Goal: Use online tool/utility: Utilize a website feature to perform a specific function

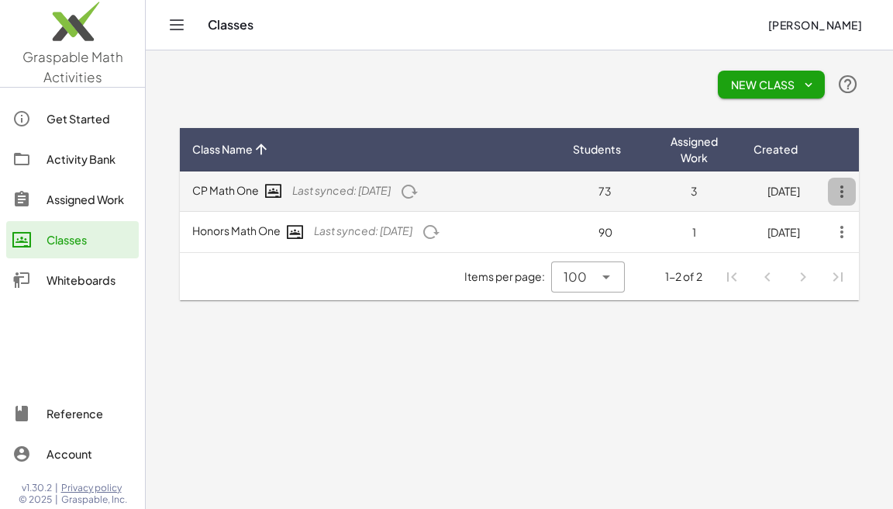
click at [850, 186] on icon "button" at bounding box center [842, 192] width 28 height 28
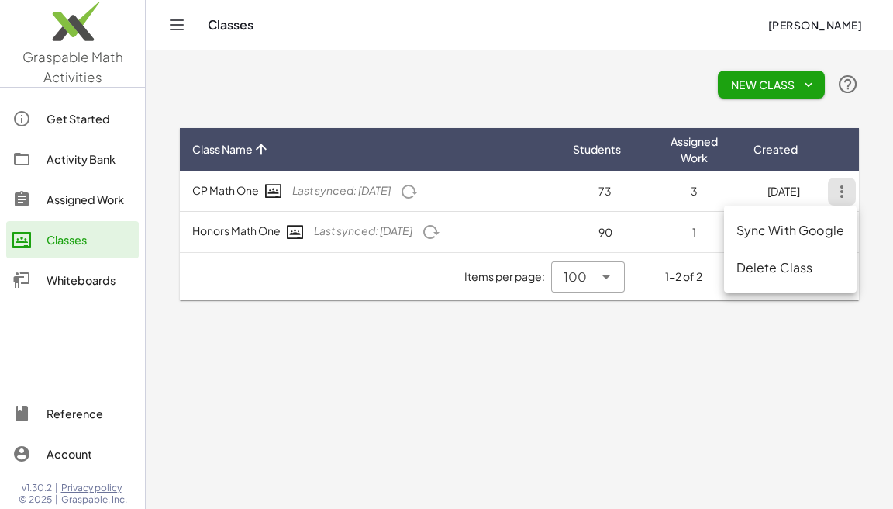
click at [777, 228] on div "Sync With Google" at bounding box center [791, 230] width 108 height 19
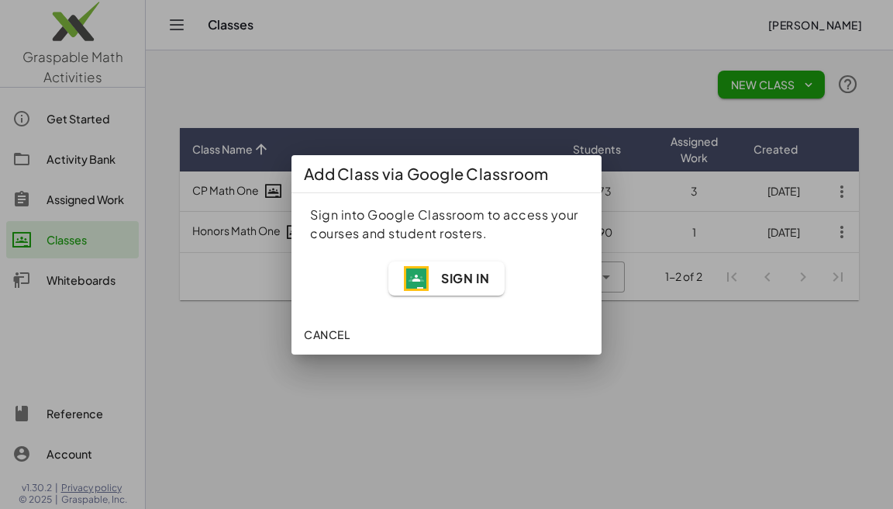
click at [462, 295] on div "Sign In" at bounding box center [447, 278] width 292 height 53
click at [465, 279] on span "Sign In" at bounding box center [465, 278] width 48 height 16
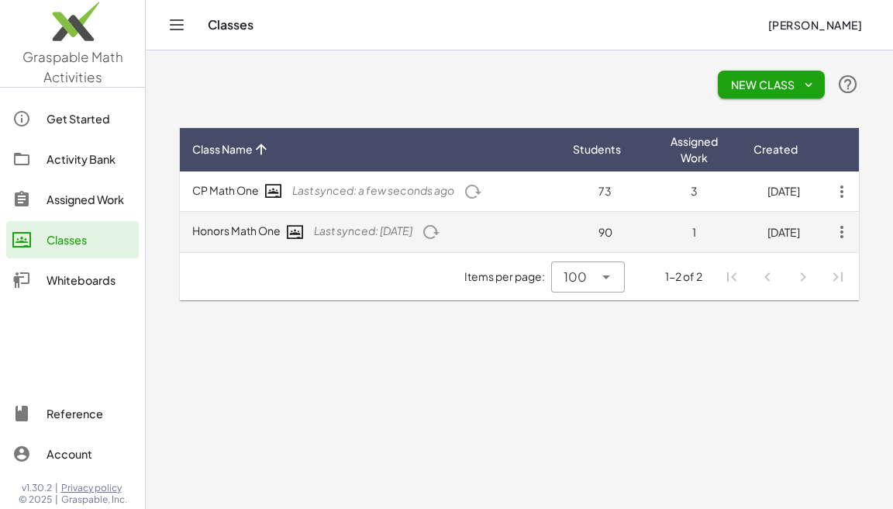
click at [842, 234] on icon "button" at bounding box center [842, 232] width 28 height 28
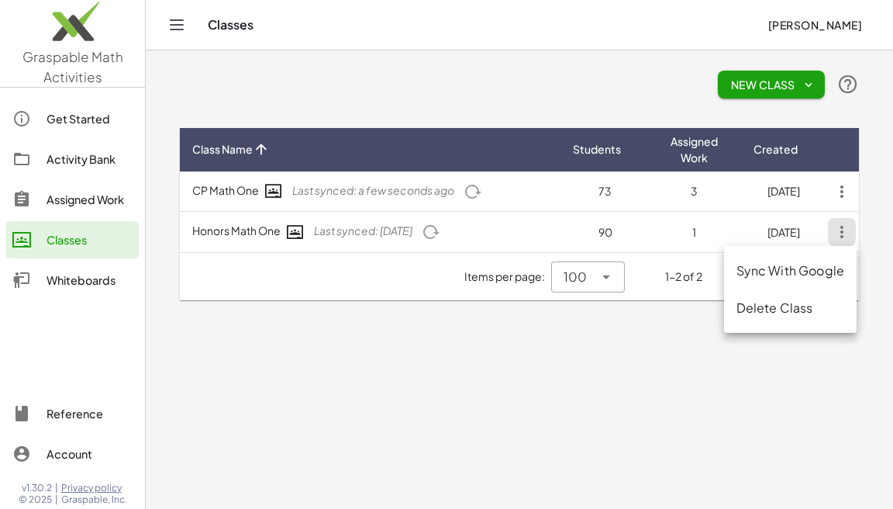
click at [788, 267] on div "Sync With Google" at bounding box center [791, 270] width 108 height 19
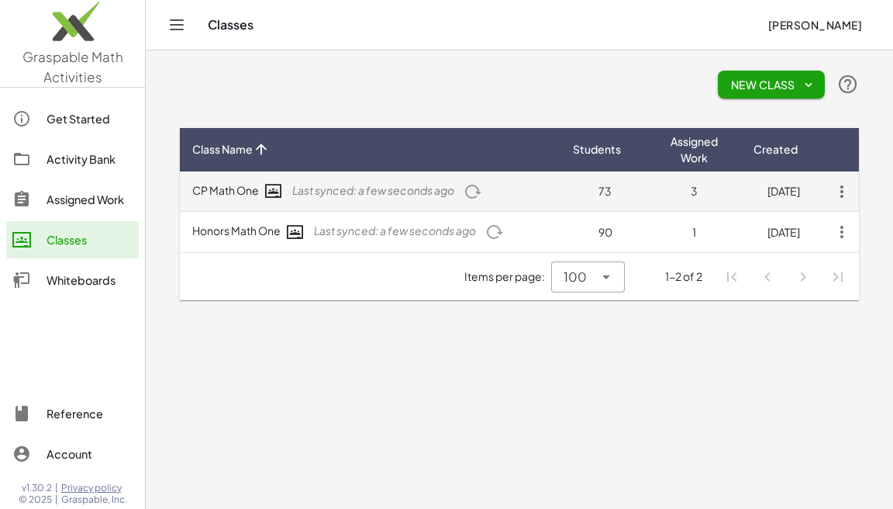
click at [692, 188] on span "3" at bounding box center [694, 191] width 7 height 14
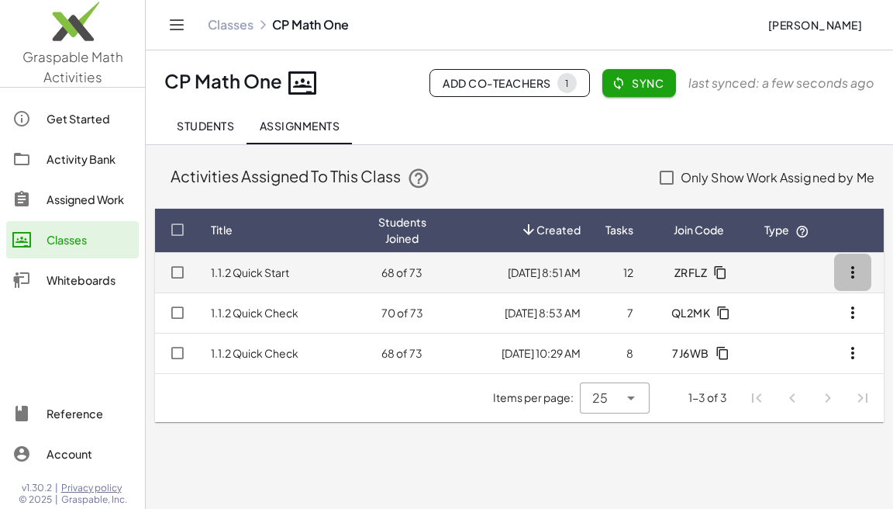
click at [848, 273] on icon "button" at bounding box center [853, 272] width 19 height 19
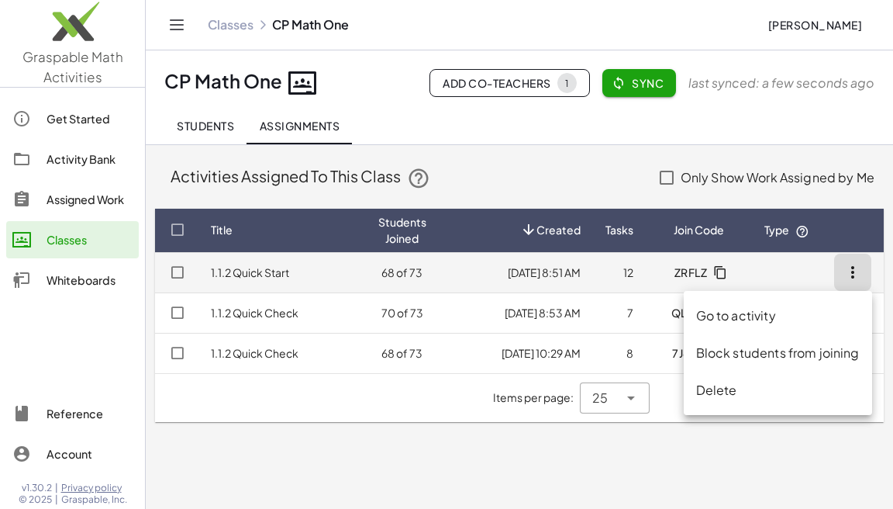
click at [848, 273] on icon "button" at bounding box center [853, 272] width 19 height 19
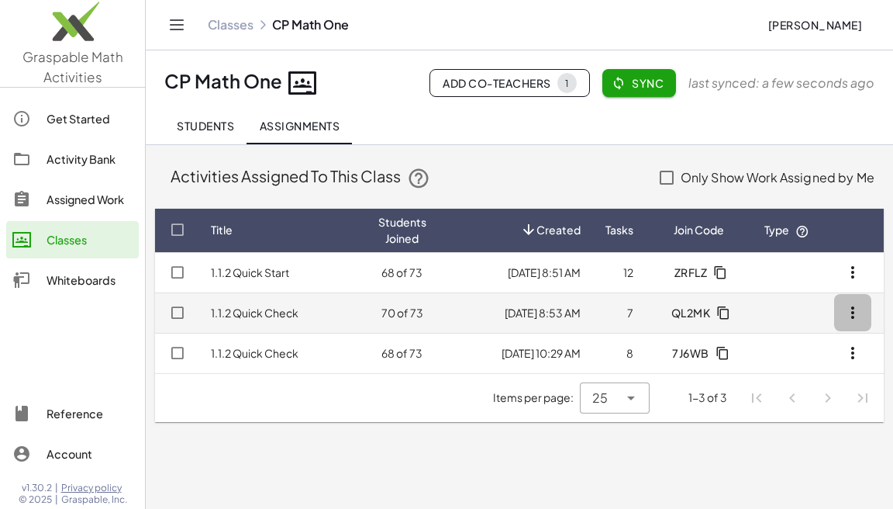
click at [850, 312] on icon "button" at bounding box center [853, 312] width 19 height 19
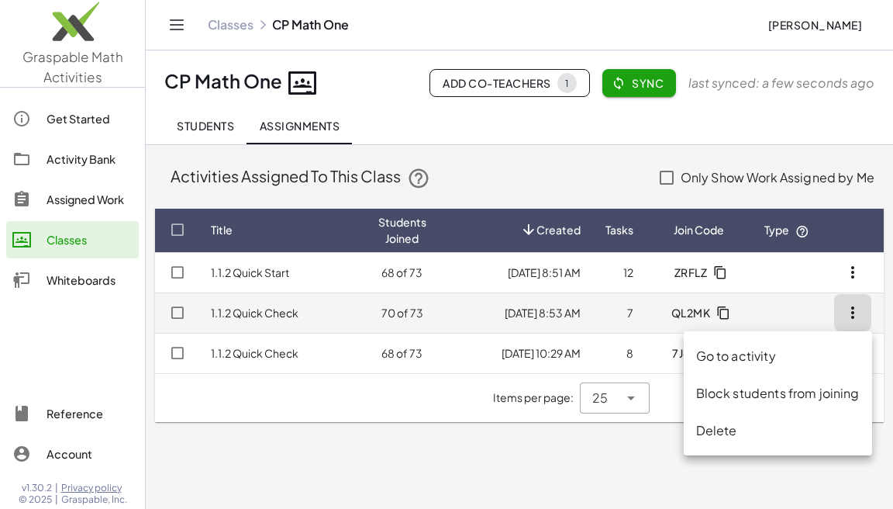
click at [850, 312] on icon "button" at bounding box center [853, 312] width 19 height 19
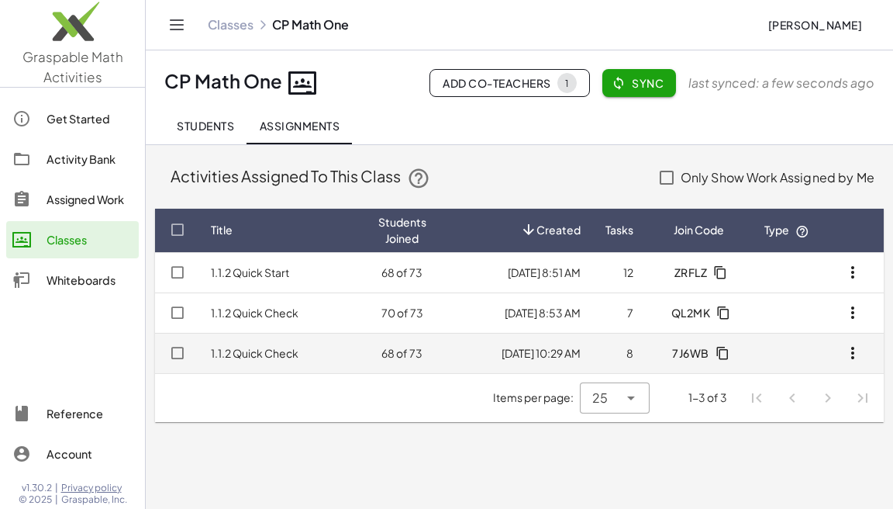
click at [852, 352] on icon "button" at bounding box center [853, 352] width 19 height 19
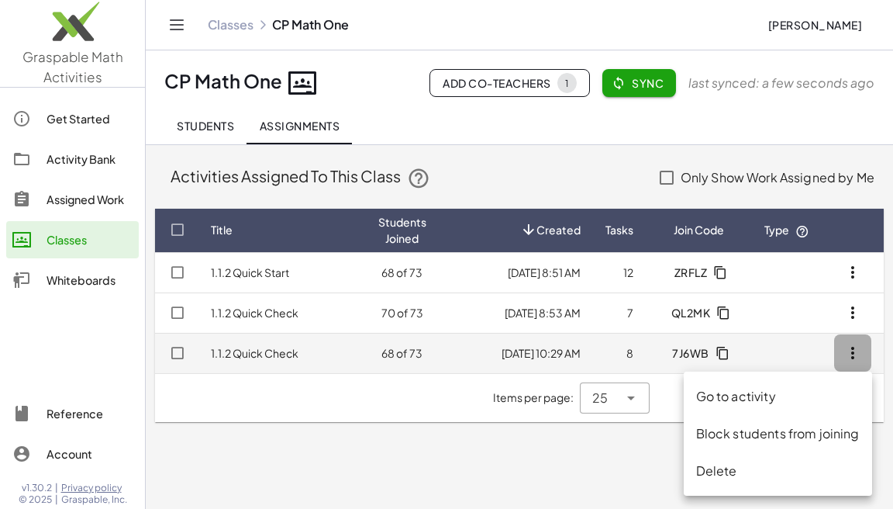
click at [852, 352] on icon "button" at bounding box center [853, 352] width 19 height 19
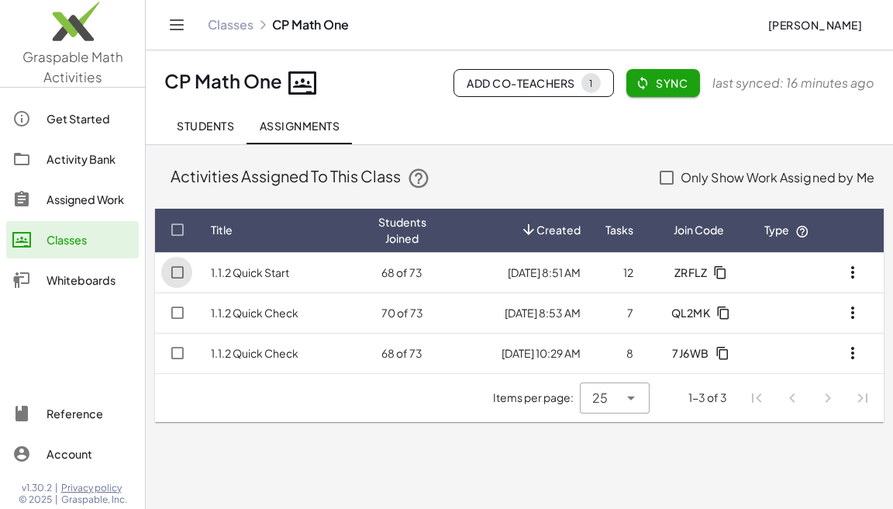
click at [70, 278] on div "Whiteboards" at bounding box center [90, 280] width 86 height 19
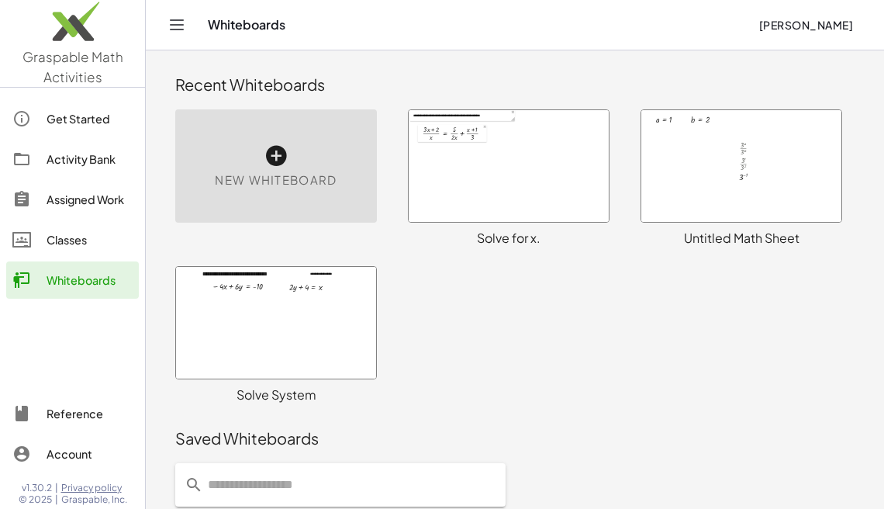
click at [276, 156] on icon at bounding box center [276, 155] width 25 height 25
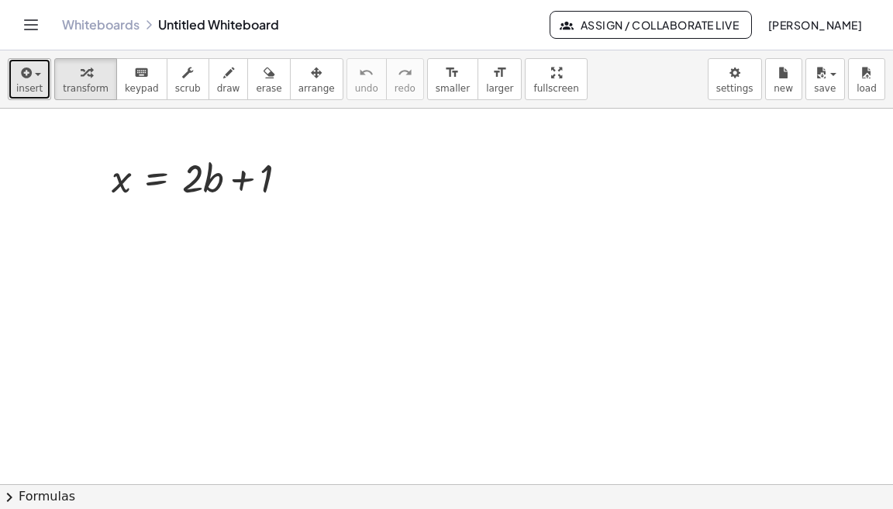
click at [39, 78] on button "insert" at bounding box center [29, 79] width 43 height 42
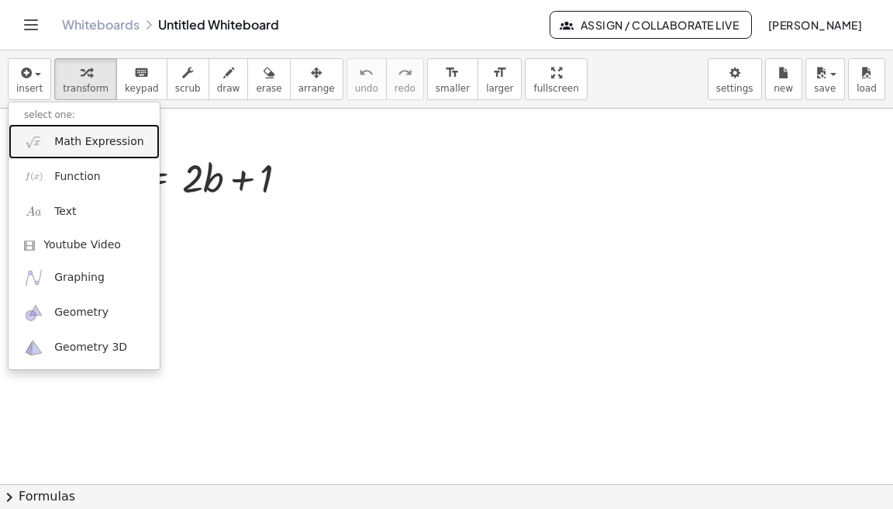
click at [70, 141] on span "Math Expression" at bounding box center [98, 142] width 89 height 16
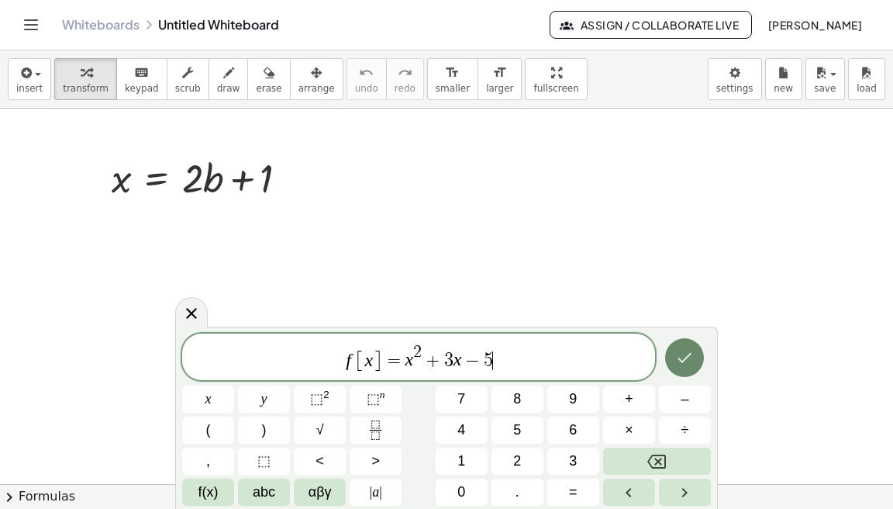
click at [688, 365] on icon "Done" at bounding box center [684, 357] width 19 height 19
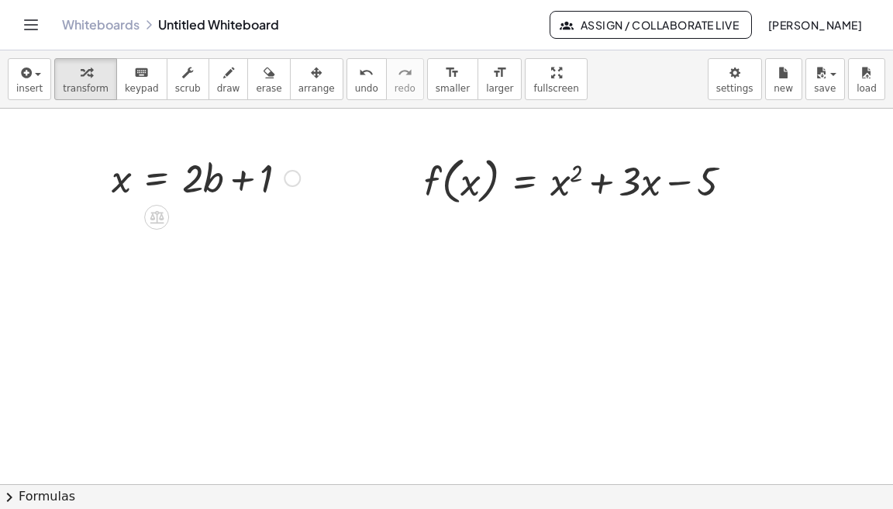
click at [295, 177] on div at bounding box center [292, 178] width 17 height 17
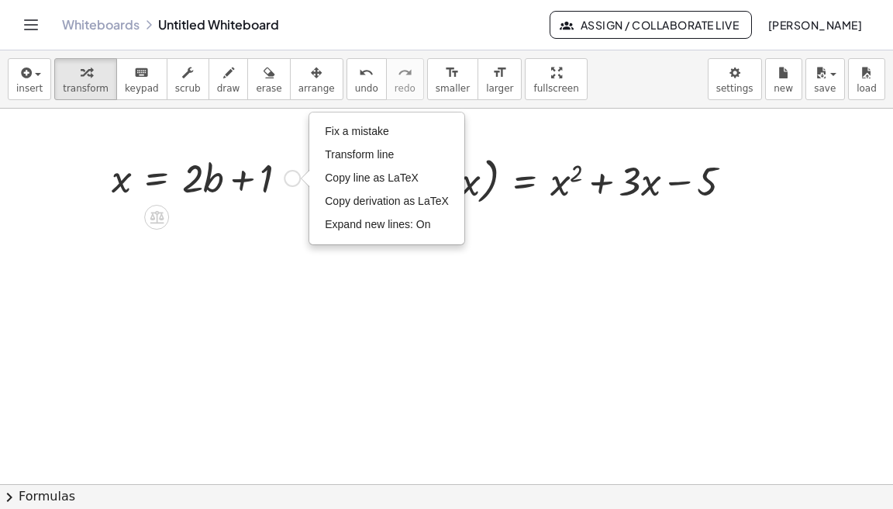
drag, startPoint x: 295, startPoint y: 177, endPoint x: 288, endPoint y: 171, distance: 8.8
click at [288, 171] on div "Fix a mistake Transform line Copy line as LaTeX Copy derivation as LaTeX Expand…" at bounding box center [292, 178] width 17 height 17
drag, startPoint x: 335, startPoint y: 122, endPoint x: 327, endPoint y: 133, distance: 13.3
click at [335, 123] on li "Fix a mistake" at bounding box center [387, 131] width 132 height 23
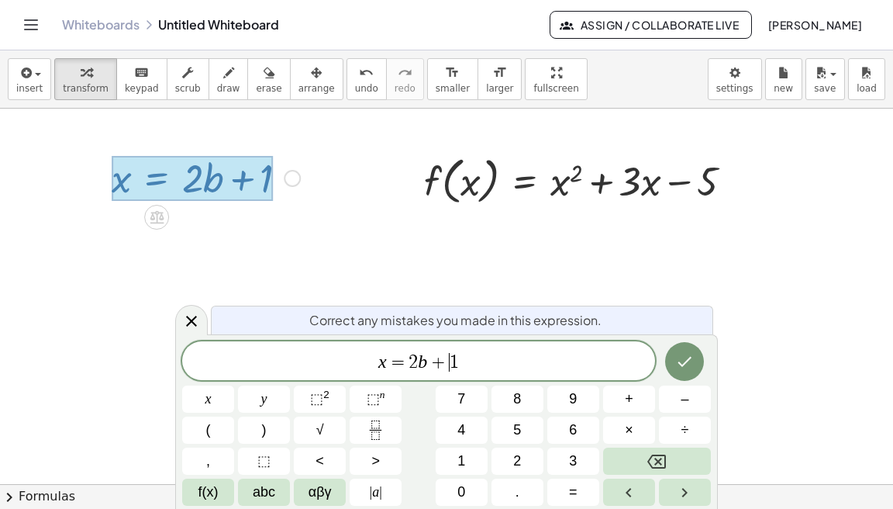
drag, startPoint x: 450, startPoint y: 361, endPoint x: 472, endPoint y: 360, distance: 21.7
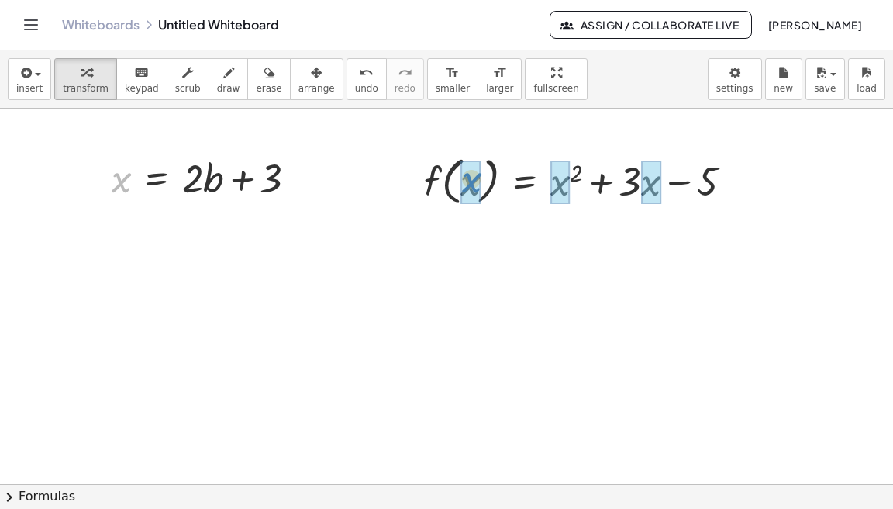
drag, startPoint x: 124, startPoint y: 180, endPoint x: 459, endPoint y: 193, distance: 335.2
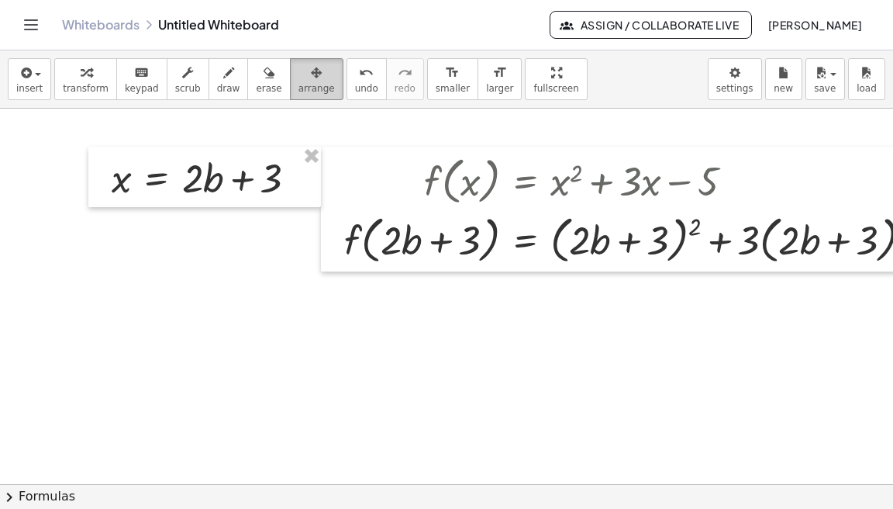
click at [301, 72] on div "button" at bounding box center [316, 72] width 36 height 19
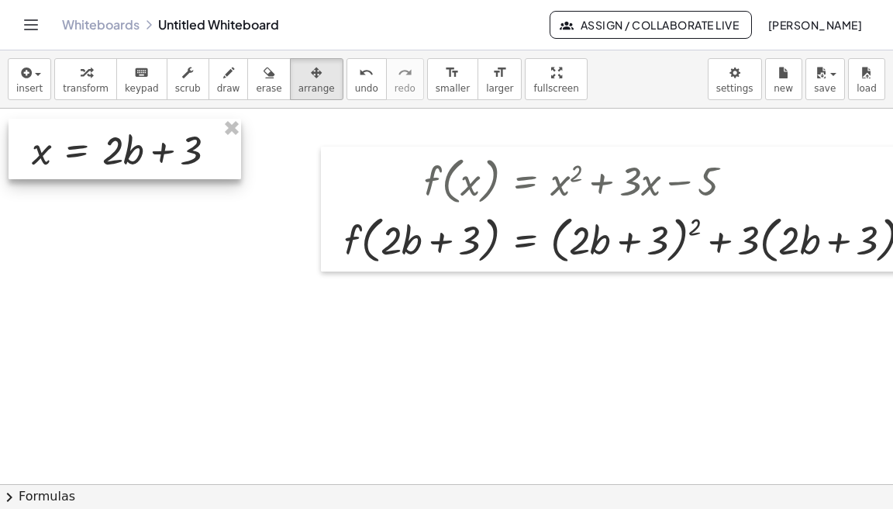
drag, startPoint x: 235, startPoint y: 152, endPoint x: 172, endPoint y: 128, distance: 67.2
click at [172, 128] on div at bounding box center [125, 149] width 233 height 60
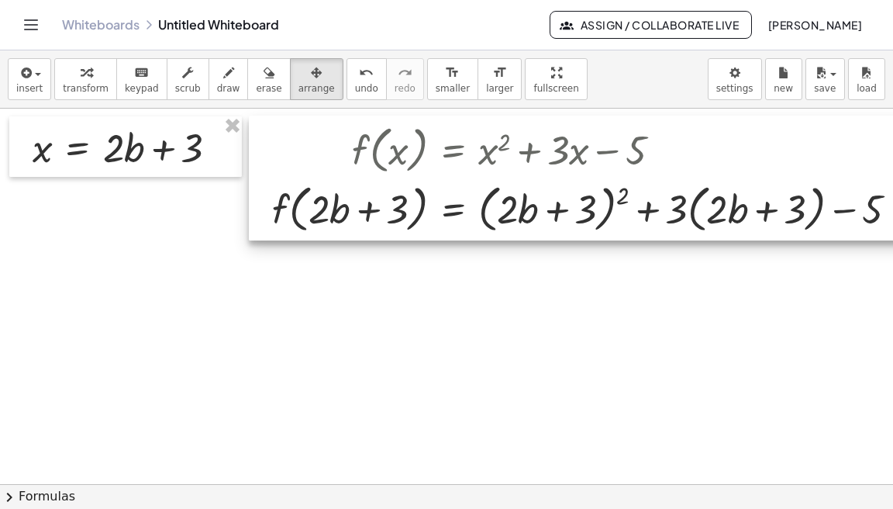
drag, startPoint x: 375, startPoint y: 174, endPoint x: 303, endPoint y: 143, distance: 78.2
click at [303, 143] on div at bounding box center [585, 178] width 673 height 125
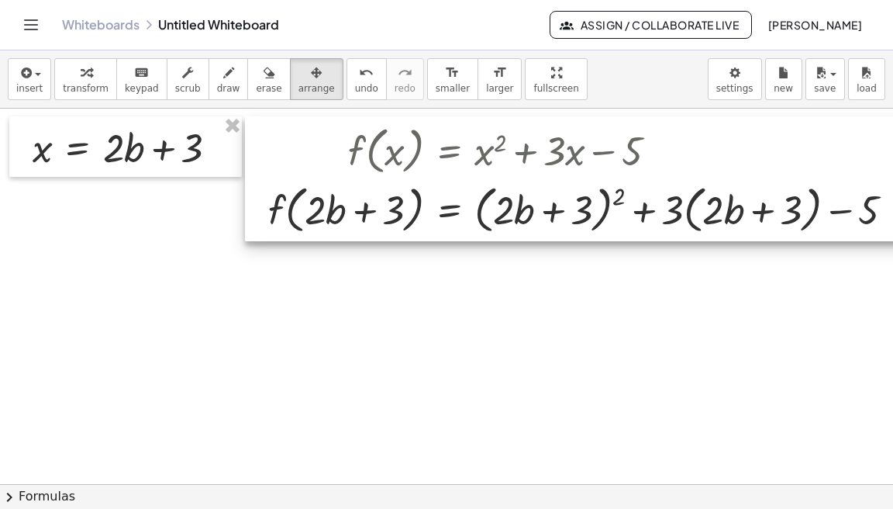
click at [684, 160] on div at bounding box center [581, 178] width 673 height 125
click at [667, 146] on div at bounding box center [579, 178] width 673 height 125
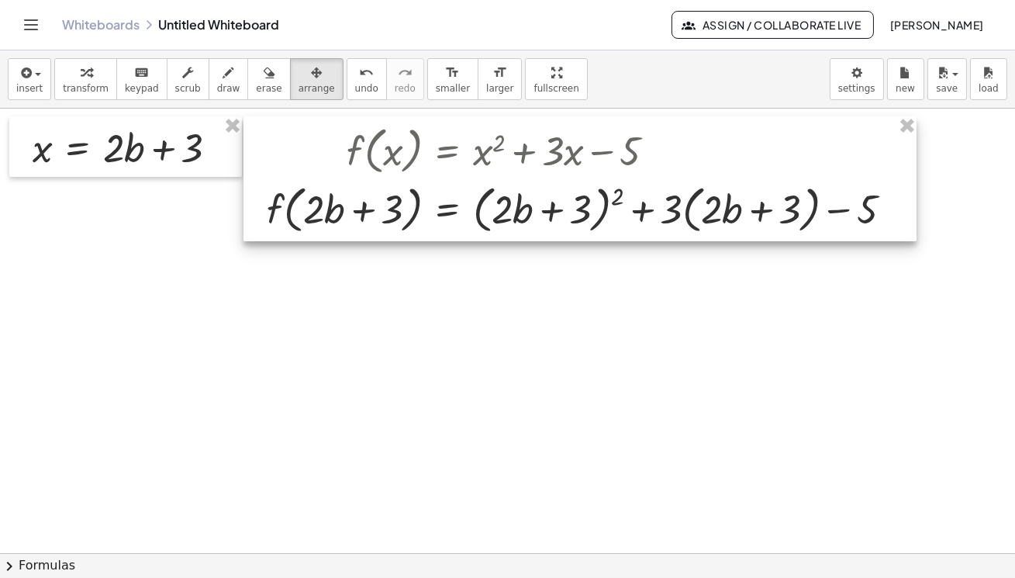
click at [675, 158] on div at bounding box center [579, 178] width 673 height 125
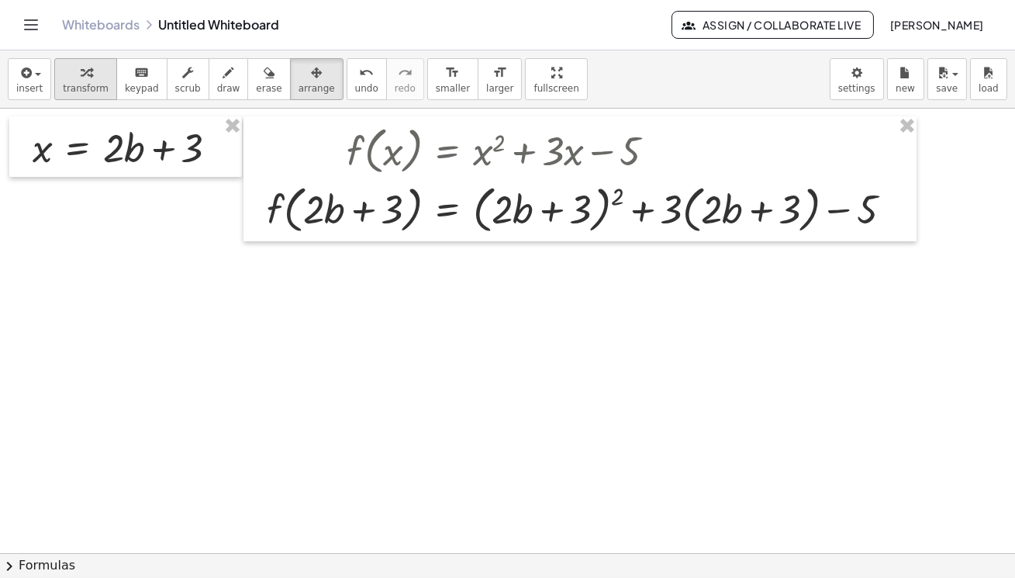
click at [81, 71] on icon "button" at bounding box center [86, 73] width 11 height 19
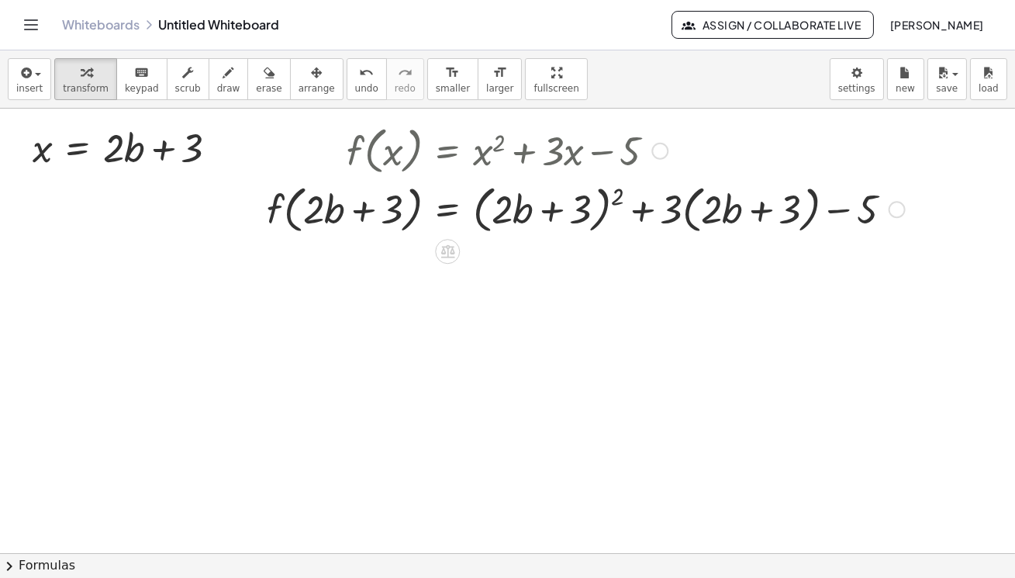
click at [663, 150] on div at bounding box center [659, 151] width 17 height 17
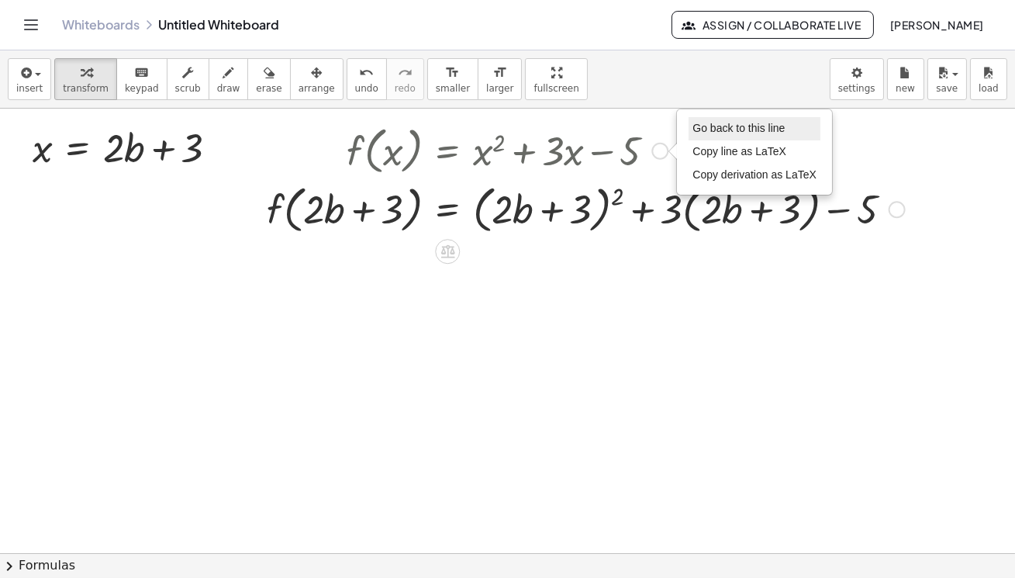
click at [710, 135] on li "Go back to this line" at bounding box center [754, 128] width 132 height 23
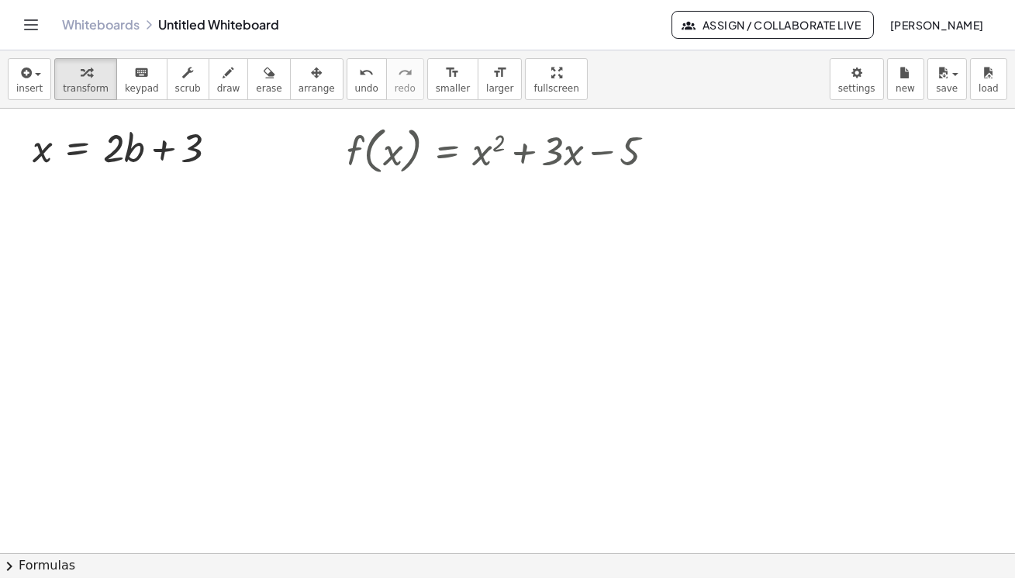
click at [679, 380] on div at bounding box center [507, 553] width 1015 height 888
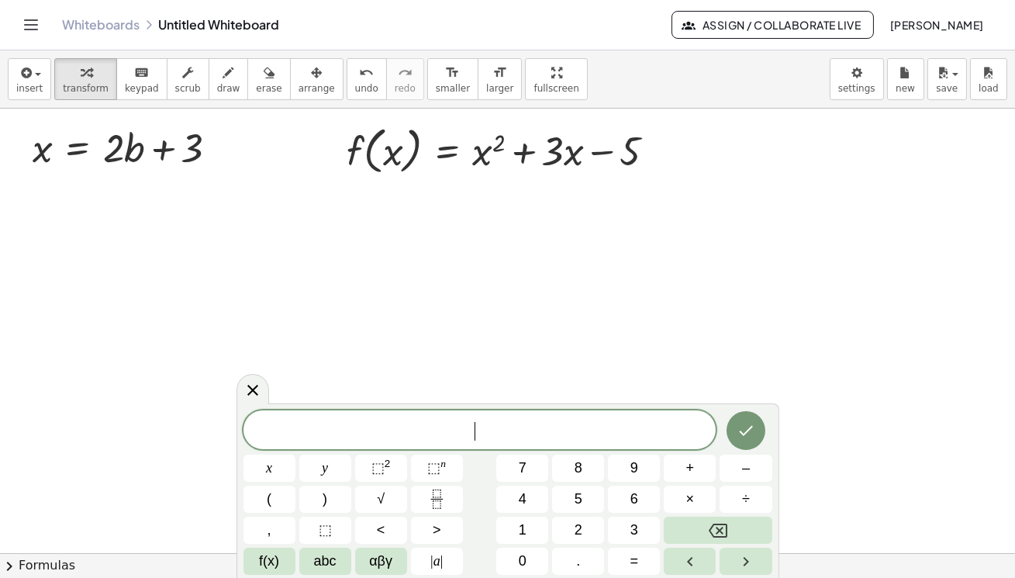
click at [343, 295] on div at bounding box center [507, 553] width 1015 height 888
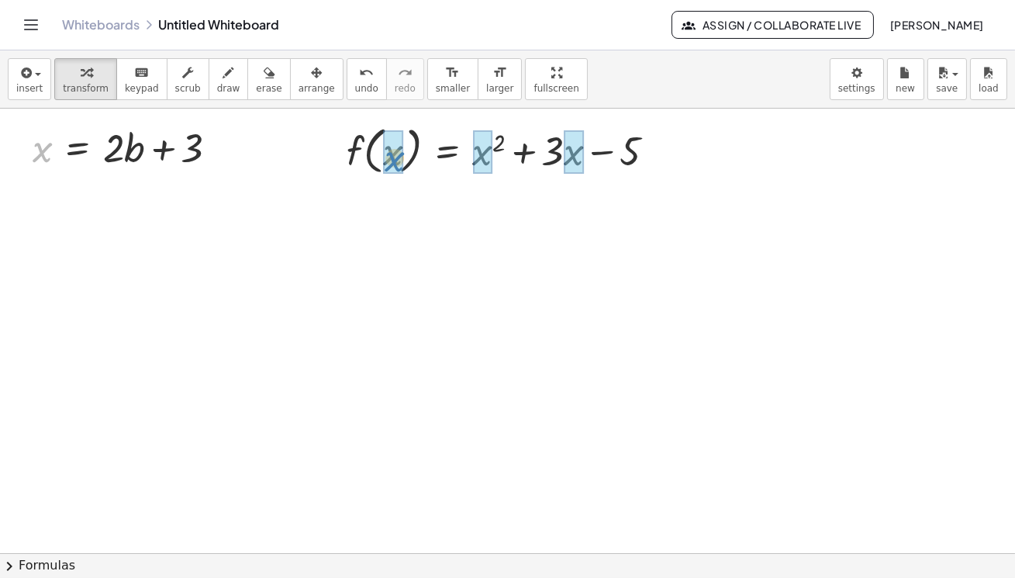
drag, startPoint x: 41, startPoint y: 153, endPoint x: 395, endPoint y: 162, distance: 353.7
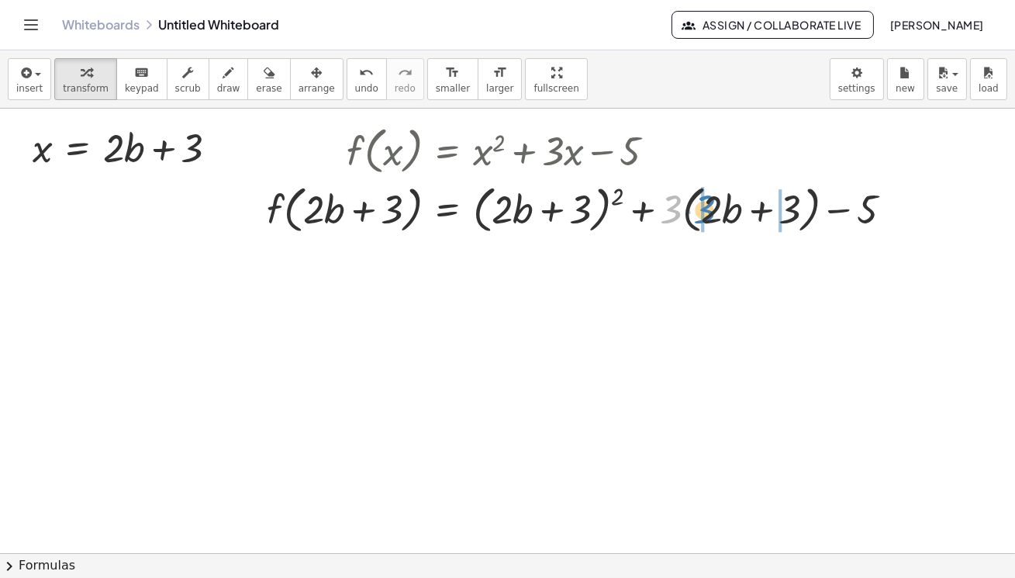
drag, startPoint x: 662, startPoint y: 216, endPoint x: 695, endPoint y: 215, distance: 32.6
click at [695, 215] on div at bounding box center [586, 207] width 654 height 59
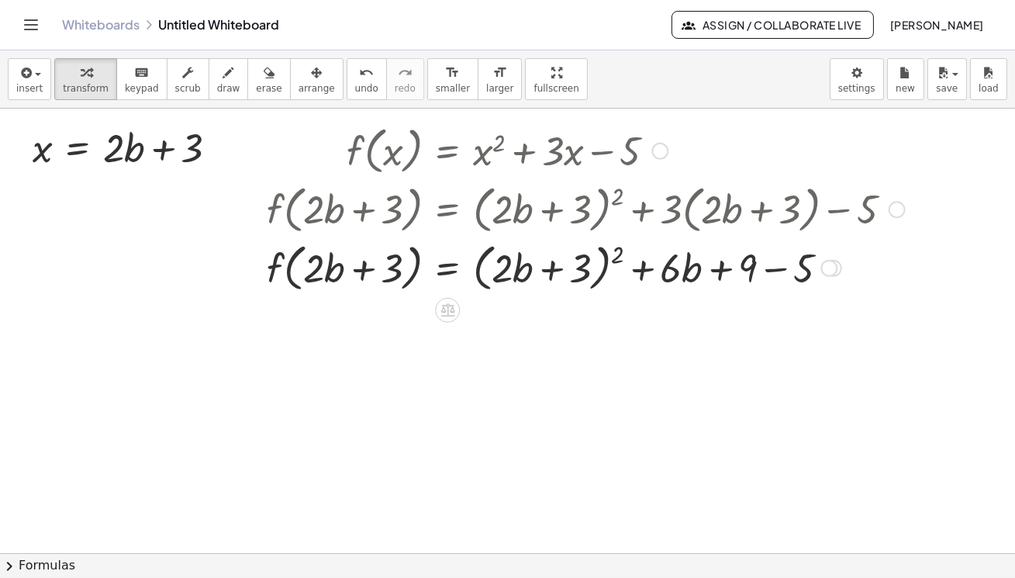
click at [777, 269] on div at bounding box center [586, 266] width 654 height 59
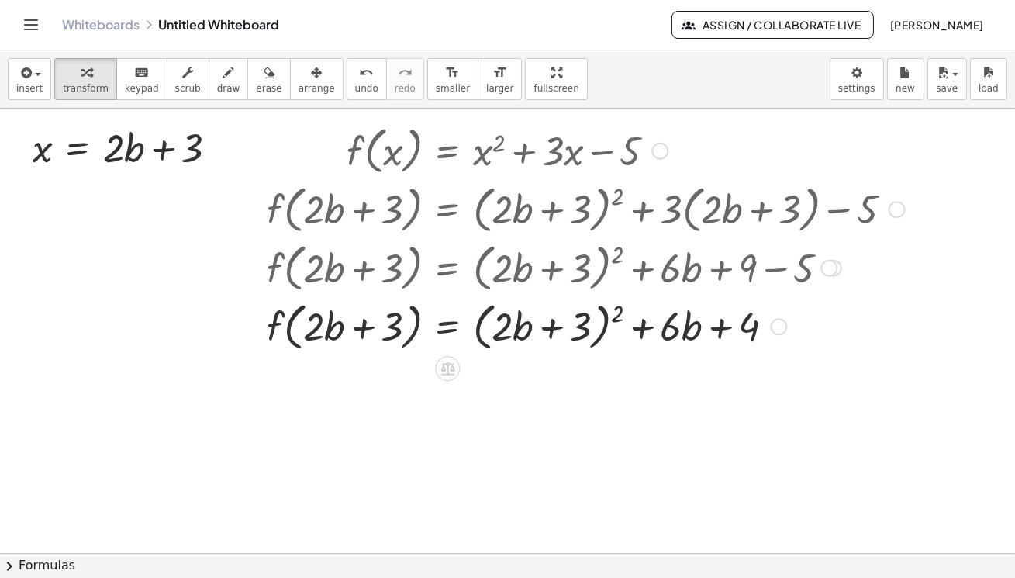
click at [620, 313] on div at bounding box center [586, 324] width 654 height 59
click at [620, 314] on div at bounding box center [586, 324] width 654 height 59
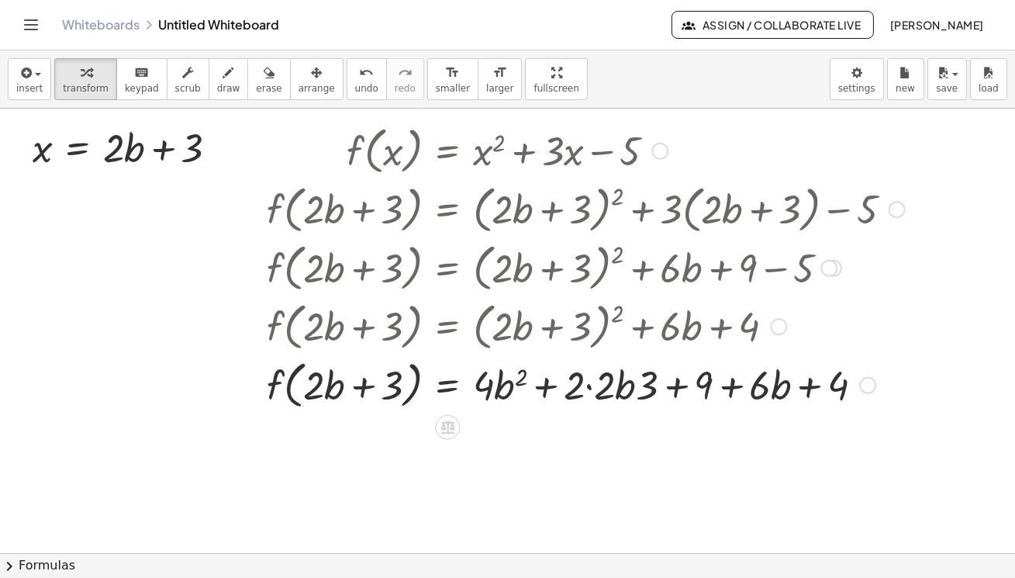
click at [588, 385] on div at bounding box center [586, 383] width 654 height 59
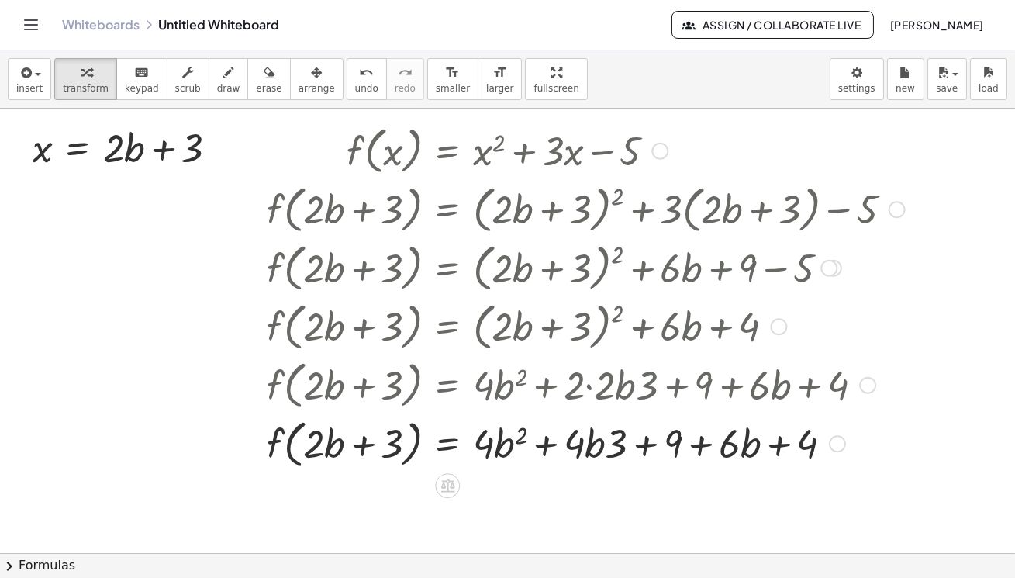
drag, startPoint x: 620, startPoint y: 387, endPoint x: 617, endPoint y: 403, distance: 16.6
click at [617, 387] on div at bounding box center [601, 383] width 684 height 59
drag, startPoint x: 618, startPoint y: 437, endPoint x: 588, endPoint y: 436, distance: 30.3
click at [588, 436] on div at bounding box center [586, 441] width 654 height 59
drag, startPoint x: 666, startPoint y: 442, endPoint x: 803, endPoint y: 440, distance: 137.2
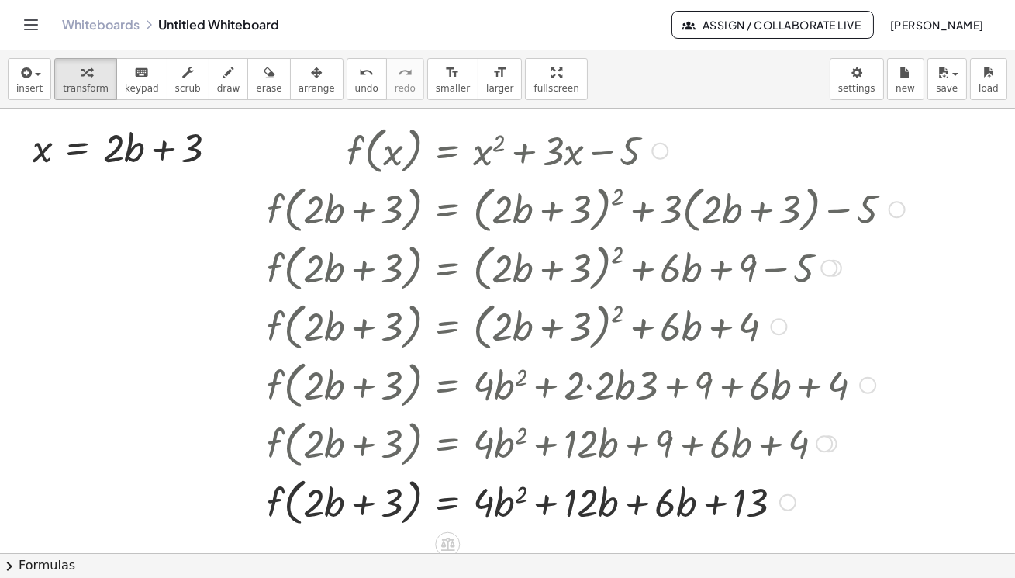
click at [636, 503] on div at bounding box center [586, 500] width 654 height 59
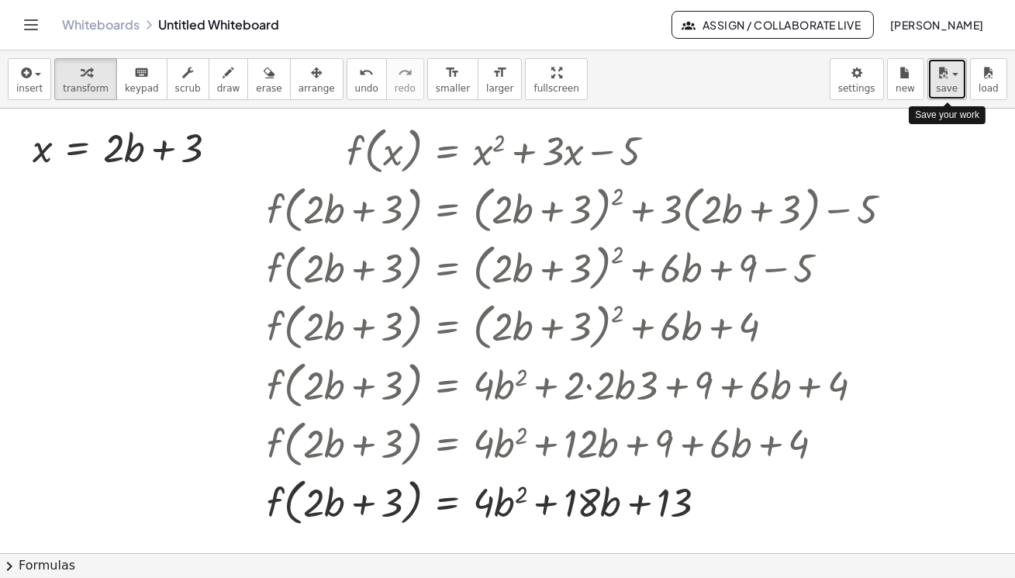
click at [892, 81] on icon "button" at bounding box center [943, 73] width 14 height 19
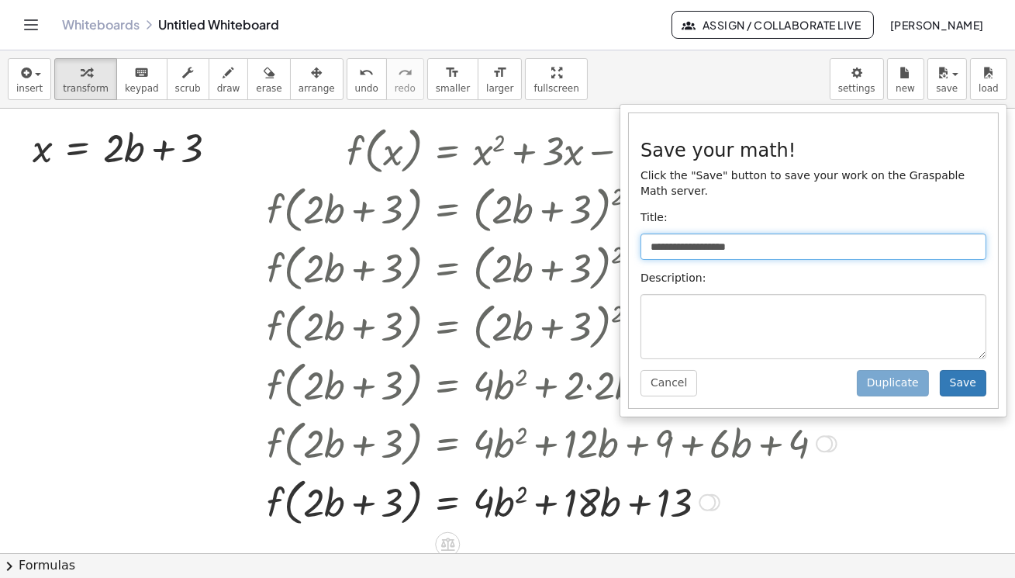
drag, startPoint x: 767, startPoint y: 232, endPoint x: 524, endPoint y: 221, distance: 242.9
click at [524, 221] on div "**********" at bounding box center [507, 313] width 1015 height 527
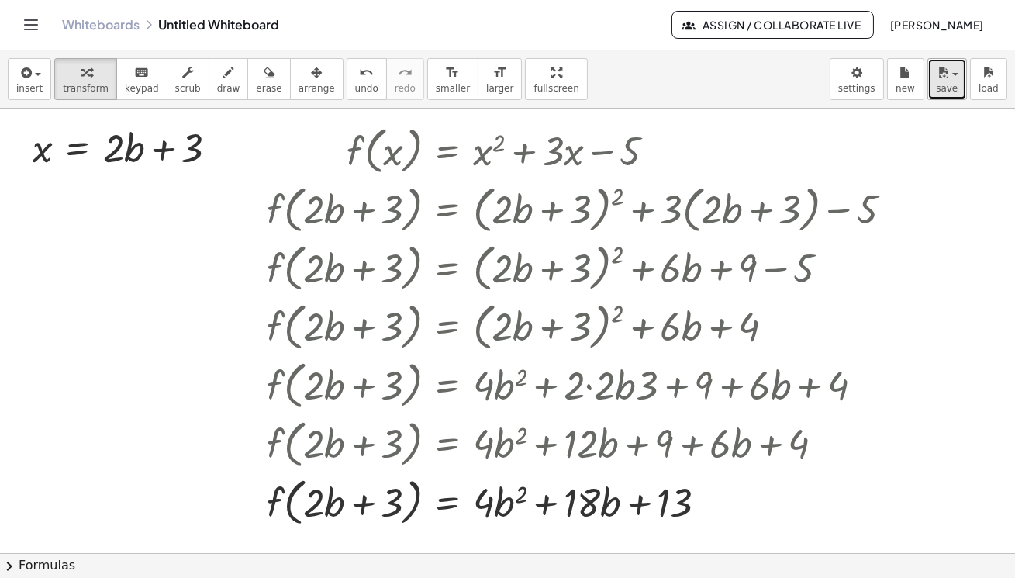
click at [892, 84] on button "save" at bounding box center [947, 79] width 40 height 42
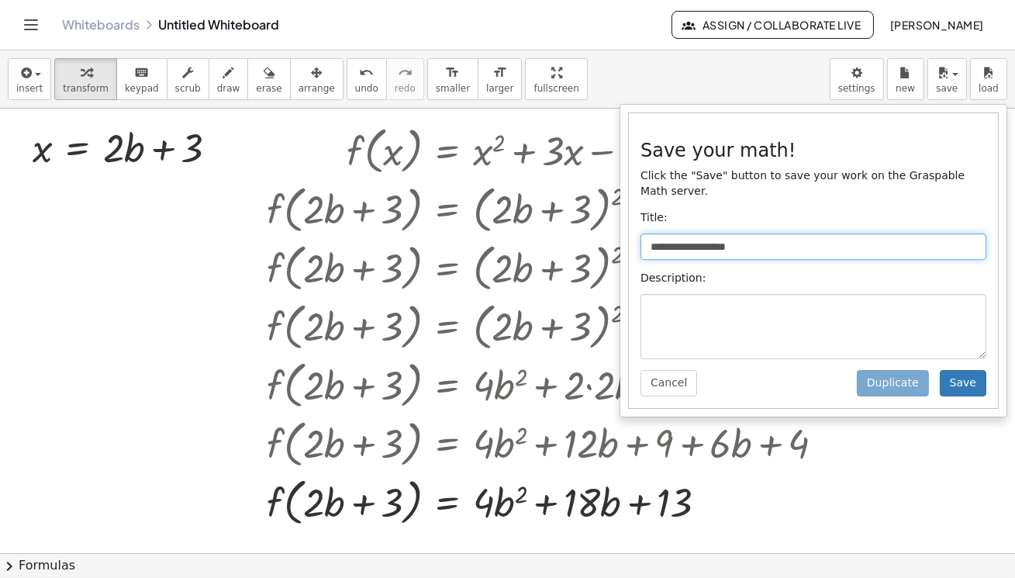
click at [840, 233] on input "**********" at bounding box center [813, 246] width 346 height 26
drag, startPoint x: 813, startPoint y: 234, endPoint x: 615, endPoint y: 207, distance: 200.3
click at [615, 207] on div "**********" at bounding box center [507, 313] width 1015 height 527
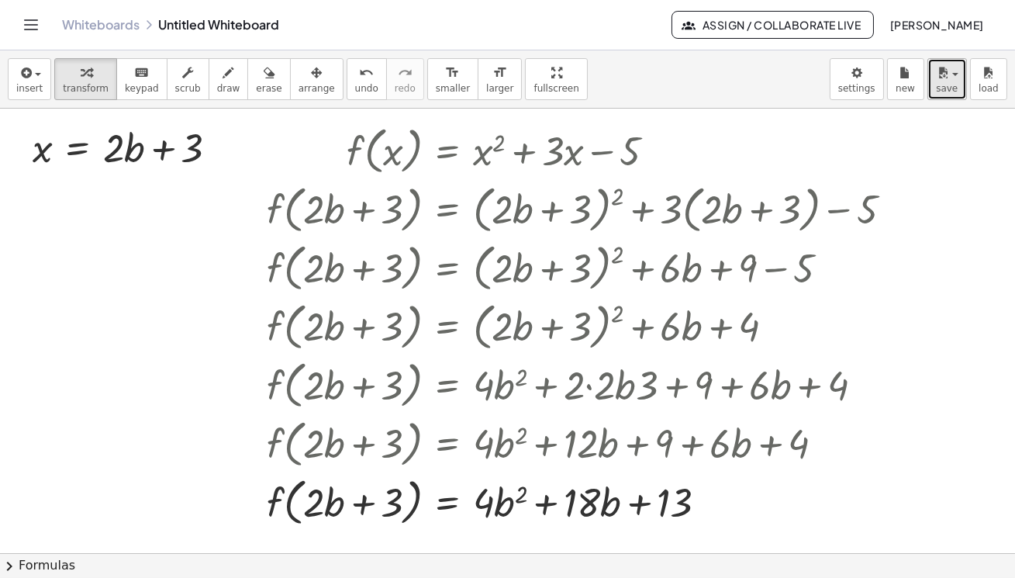
click at [892, 83] on span "save" at bounding box center [947, 88] width 22 height 11
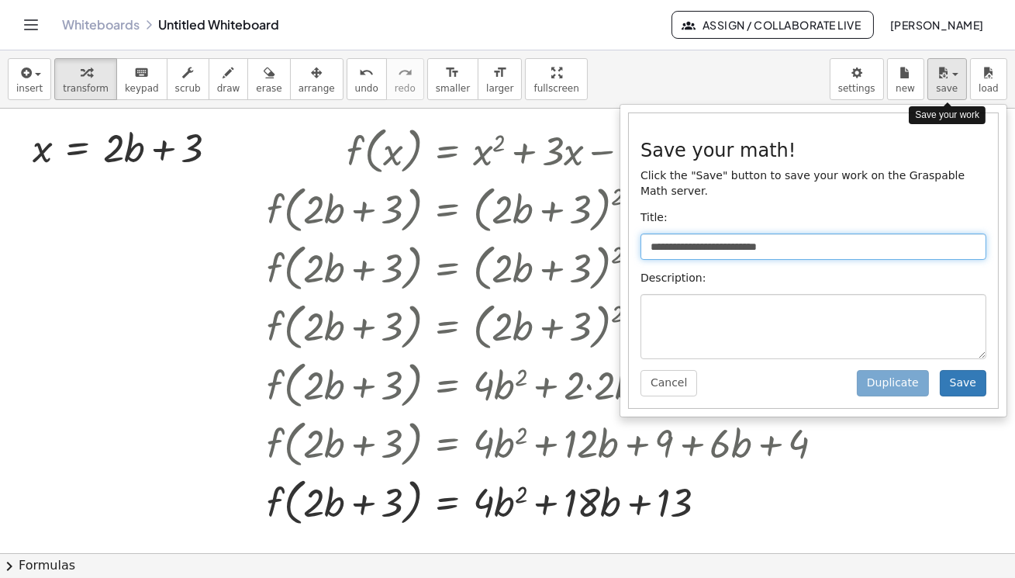
type input "**********"
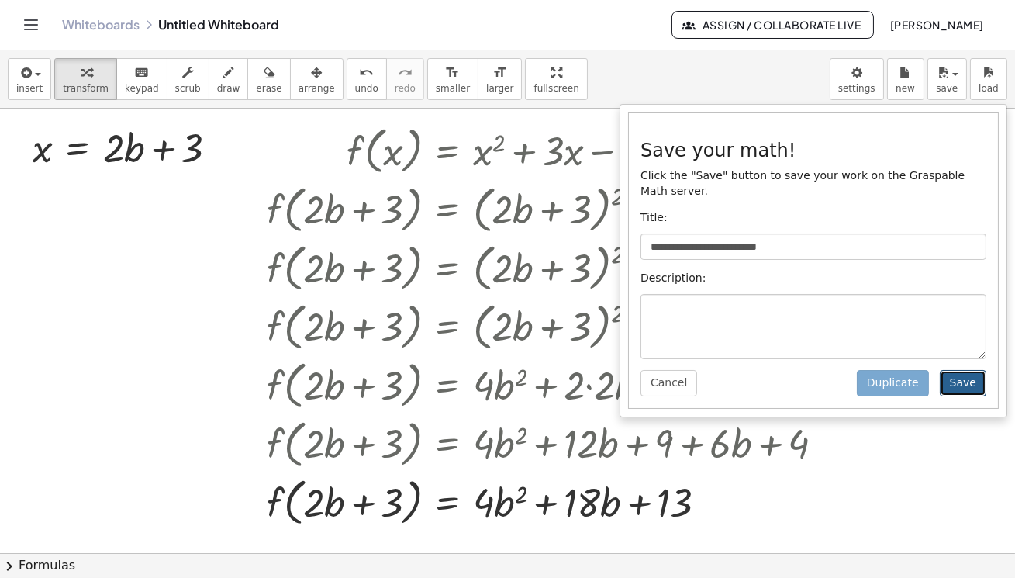
click at [892, 370] on button "Save" at bounding box center [963, 383] width 47 height 26
